Goal: Transaction & Acquisition: Purchase product/service

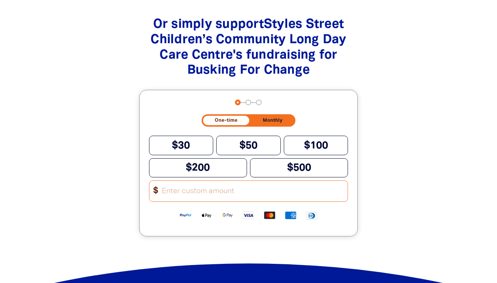
scroll to position [781, 0]
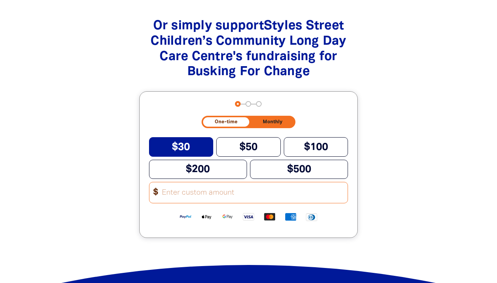
click at [199, 151] on button "$30" at bounding box center [181, 146] width 65 height 19
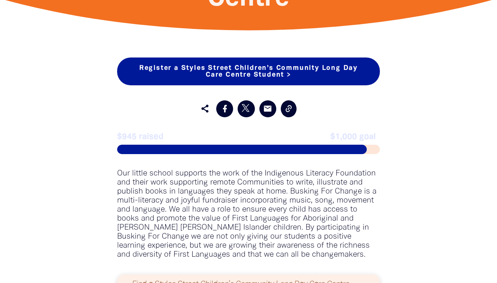
scroll to position [414, 0]
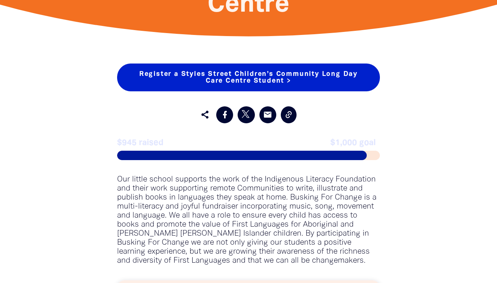
click at [223, 77] on link "Register a Styles Street Children’s Community Long Day Care Centre Student >" at bounding box center [248, 77] width 263 height 28
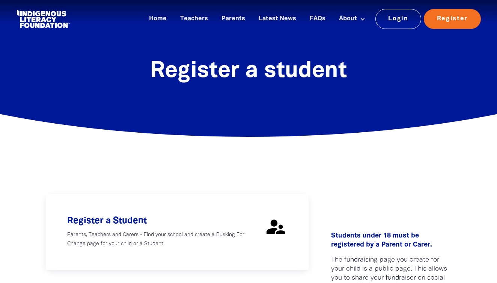
select select "AU"
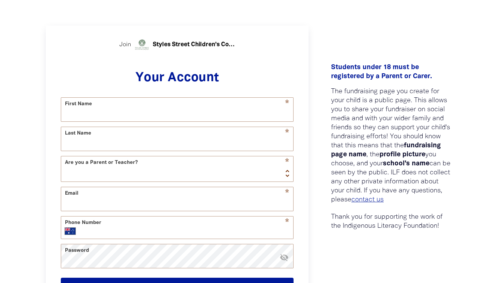
scroll to position [170, 0]
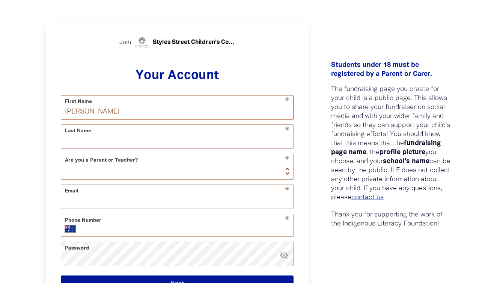
type input "[PERSON_NAME]"
select select "parent"
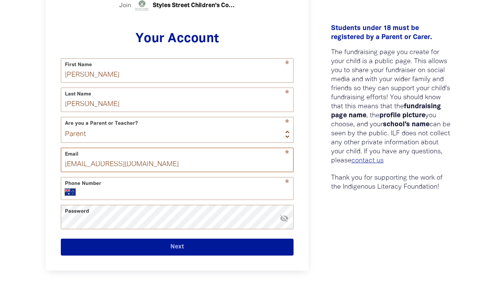
scroll to position [212, 0]
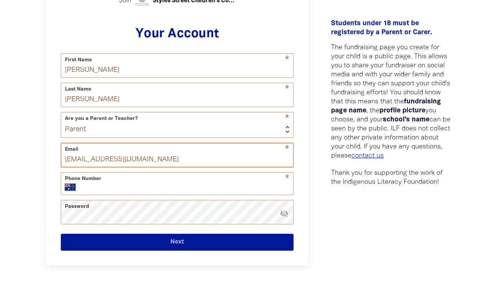
type input "[EMAIL_ADDRESS][DOMAIN_NAME]"
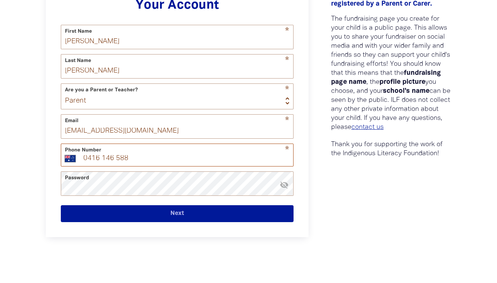
type input "0416 146 588"
click at [109, 189] on div "0 1 2 3 Join Styles Street Children’s Community Long Day Care Centre Your Accou…" at bounding box center [248, 103] width 451 height 420
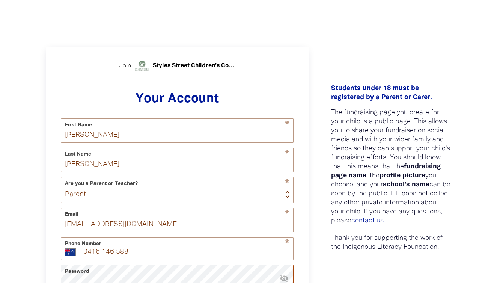
scroll to position [150, 0]
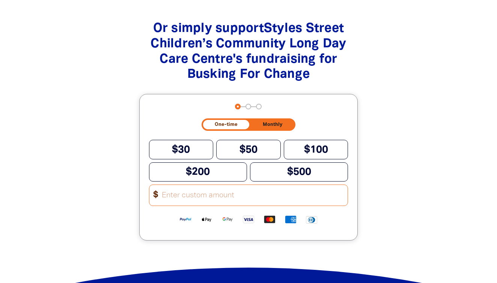
scroll to position [778, 0]
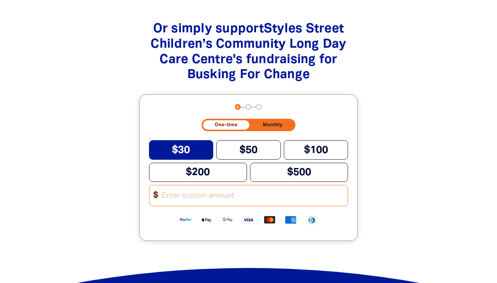
click at [192, 146] on button "$30" at bounding box center [181, 149] width 65 height 19
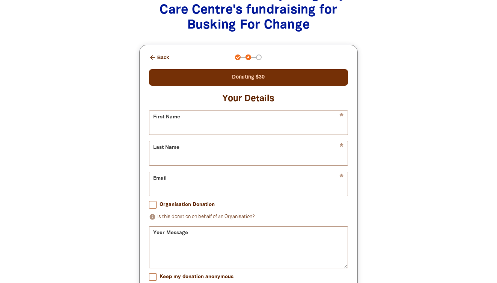
scroll to position [845, 0]
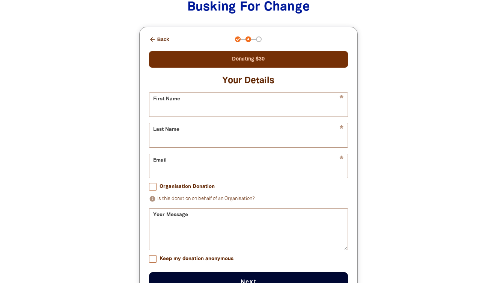
click at [161, 38] on button "arrow_back Back" at bounding box center [159, 39] width 26 height 13
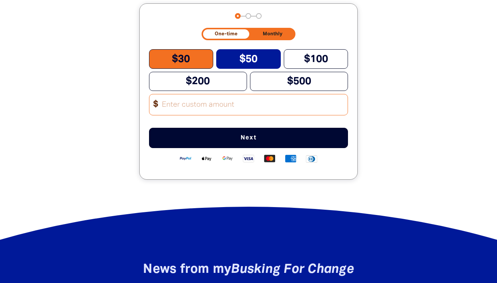
click at [240, 62] on span "$50" at bounding box center [249, 58] width 18 height 9
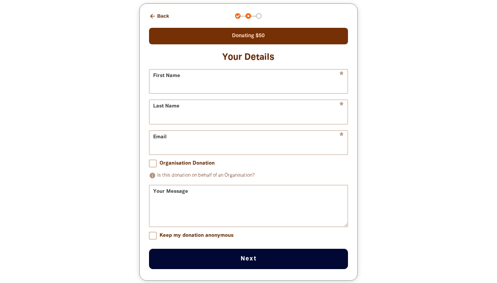
click at [160, 17] on button "arrow_back Back" at bounding box center [159, 16] width 26 height 13
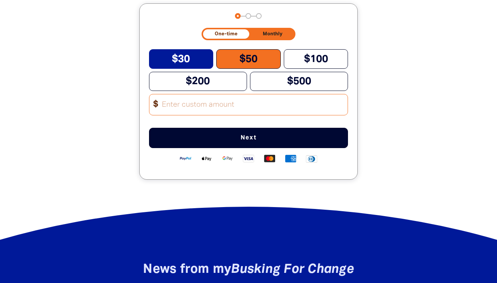
click at [185, 62] on span "$30" at bounding box center [181, 58] width 18 height 9
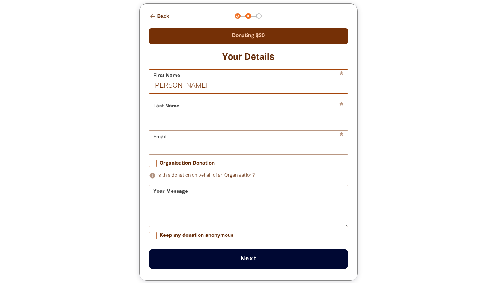
type input "[PERSON_NAME]"
type input "[EMAIL_ADDRESS][DOMAIN_NAME]"
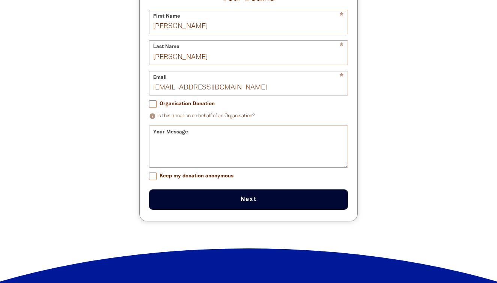
scroll to position [928, 0]
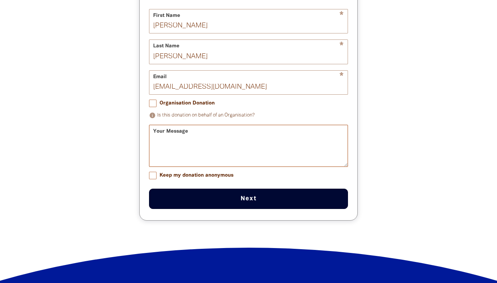
click at [175, 156] on textarea "Your Message" at bounding box center [248, 152] width 199 height 28
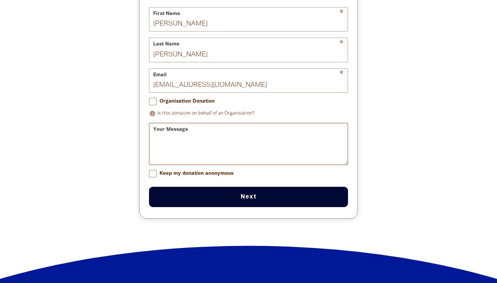
scroll to position [954, 0]
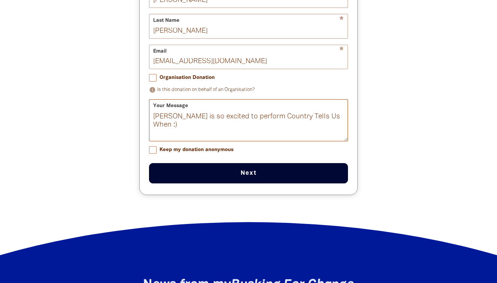
type textarea "[PERSON_NAME] is so excited to perform Country Tells Us When :)"
click at [210, 178] on button "Next chevron_right" at bounding box center [248, 173] width 199 height 20
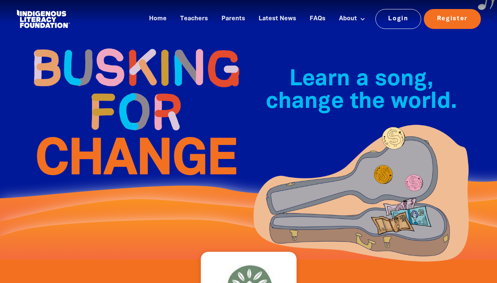
scroll to position [0, 0]
